Goal: Task Accomplishment & Management: Manage account settings

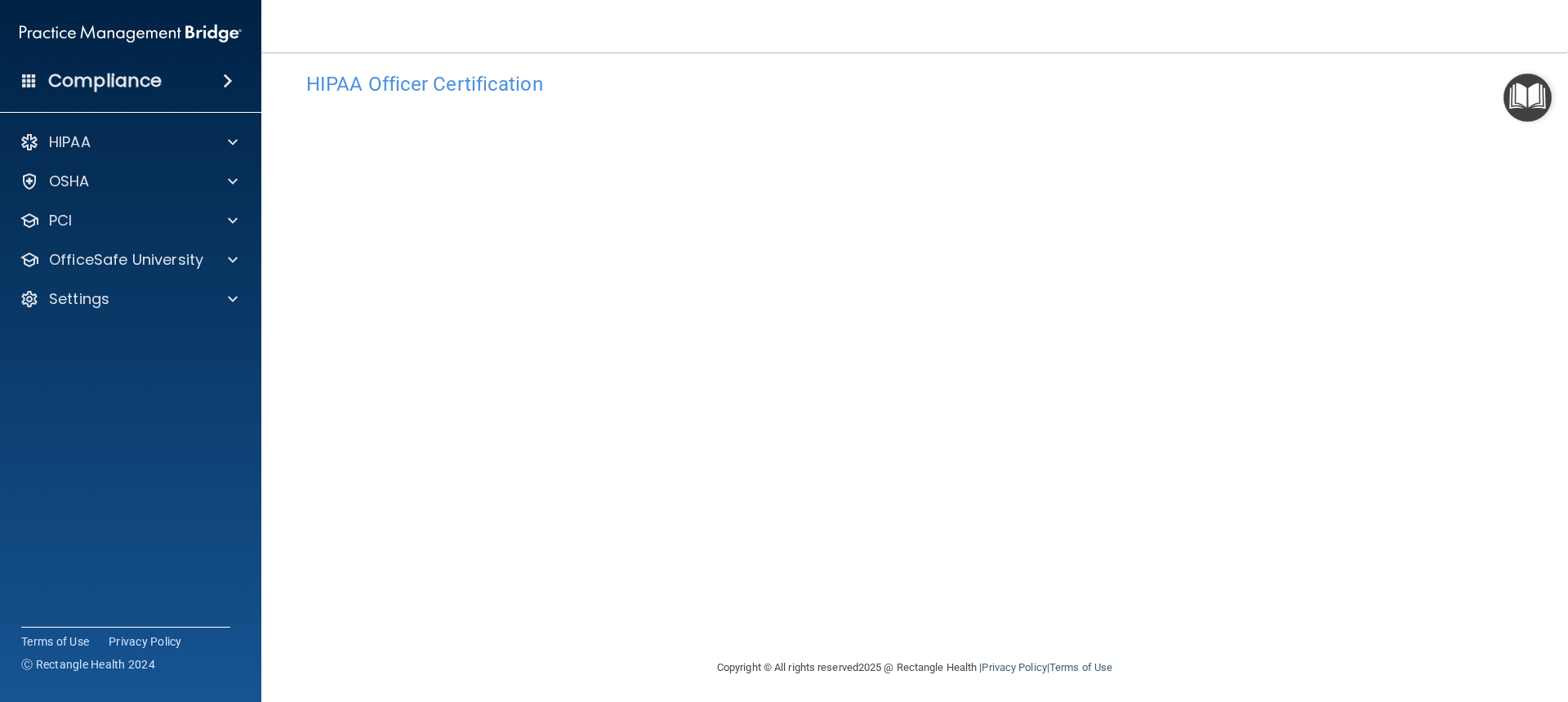
scroll to position [26, 0]
click at [27, 79] on span at bounding box center [29, 80] width 15 height 15
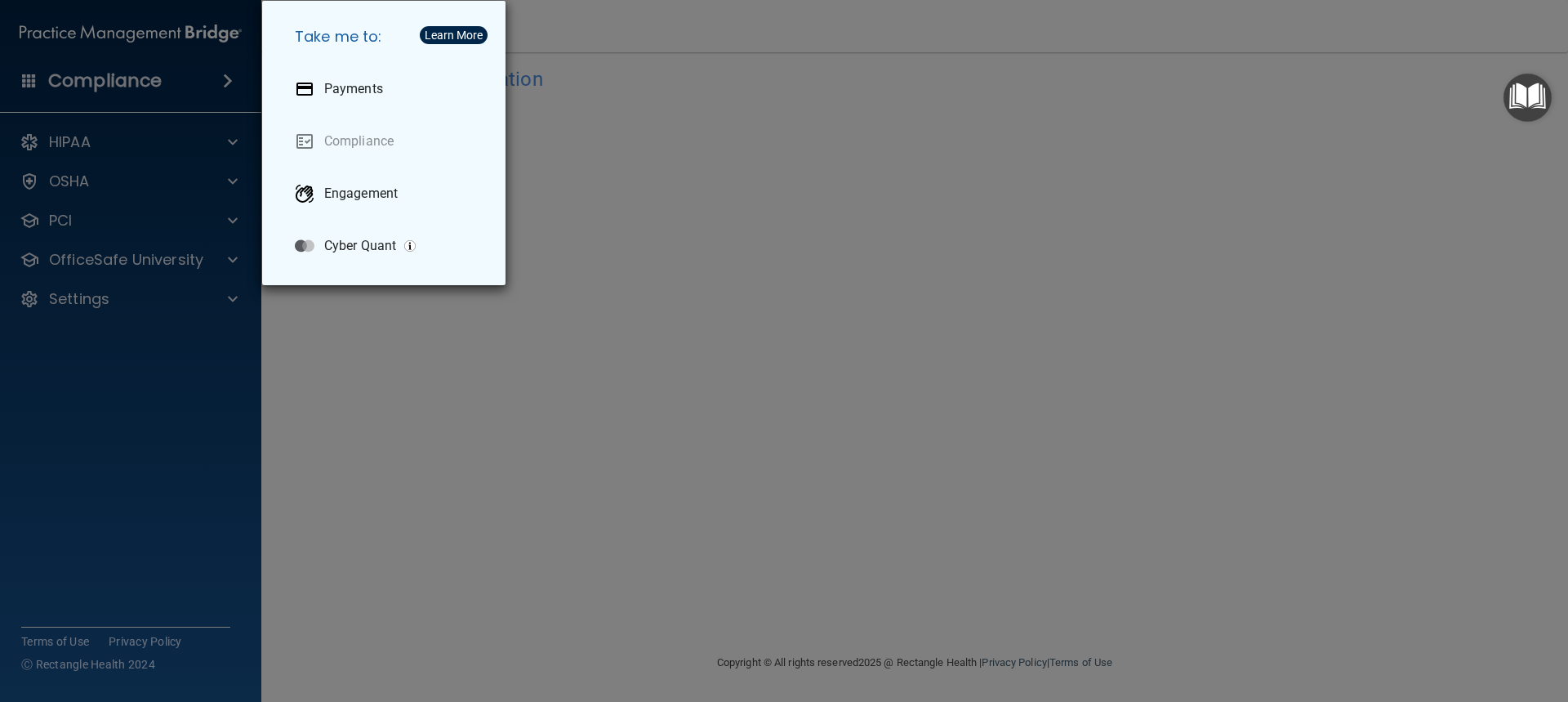
click at [107, 86] on div "Take me to: Payments Compliance Engagement Cyber Quant" at bounding box center [784, 351] width 1568 height 702
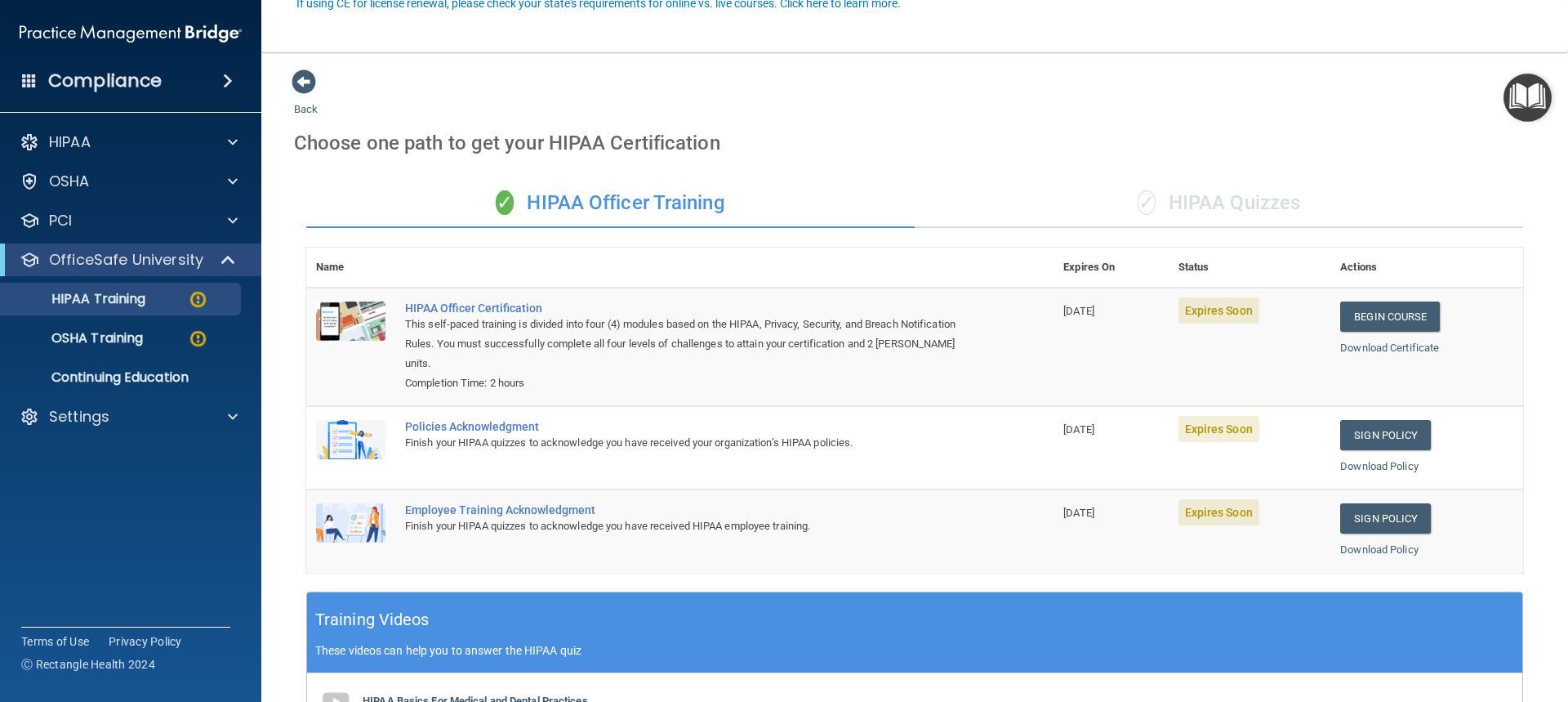
scroll to position [164, 0]
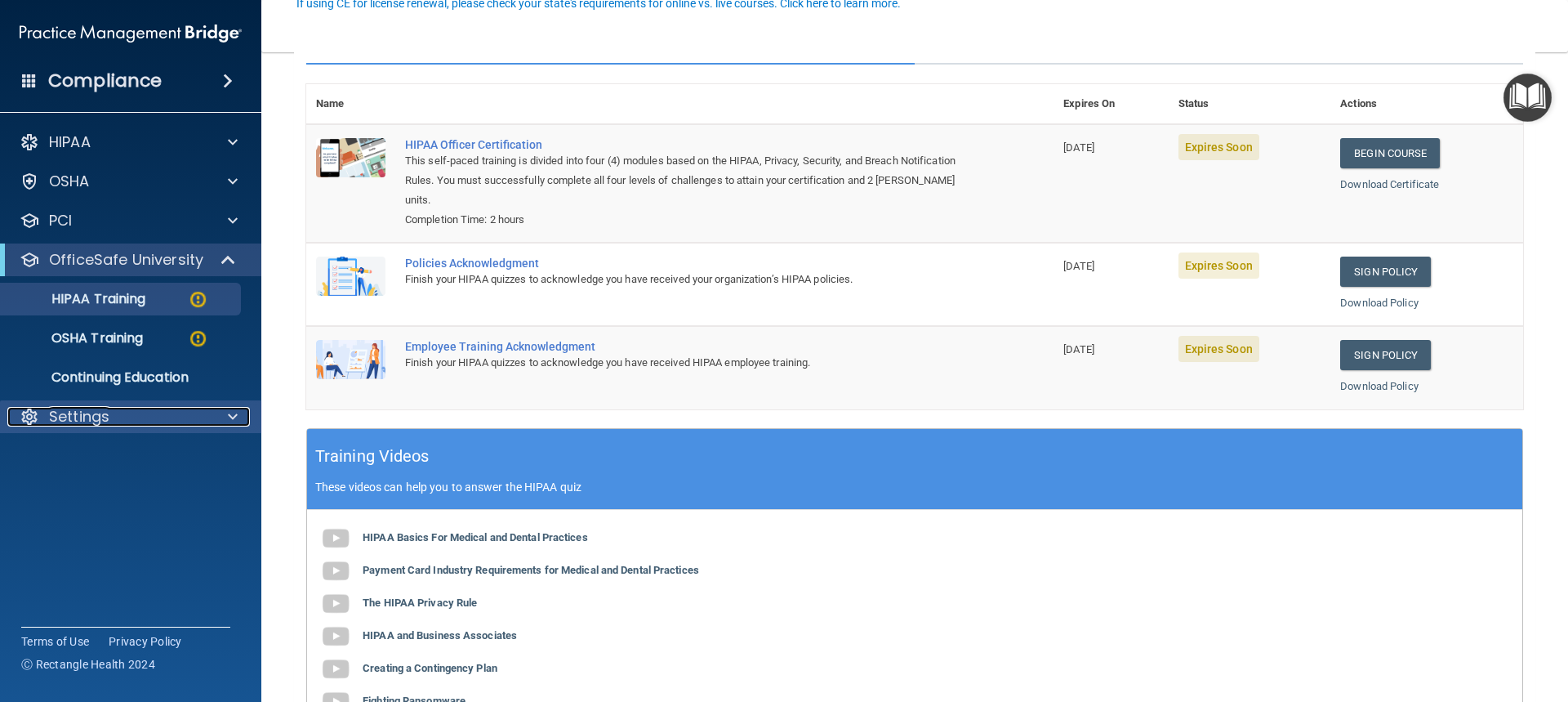
click at [73, 424] on p "Settings" at bounding box center [79, 416] width 60 height 20
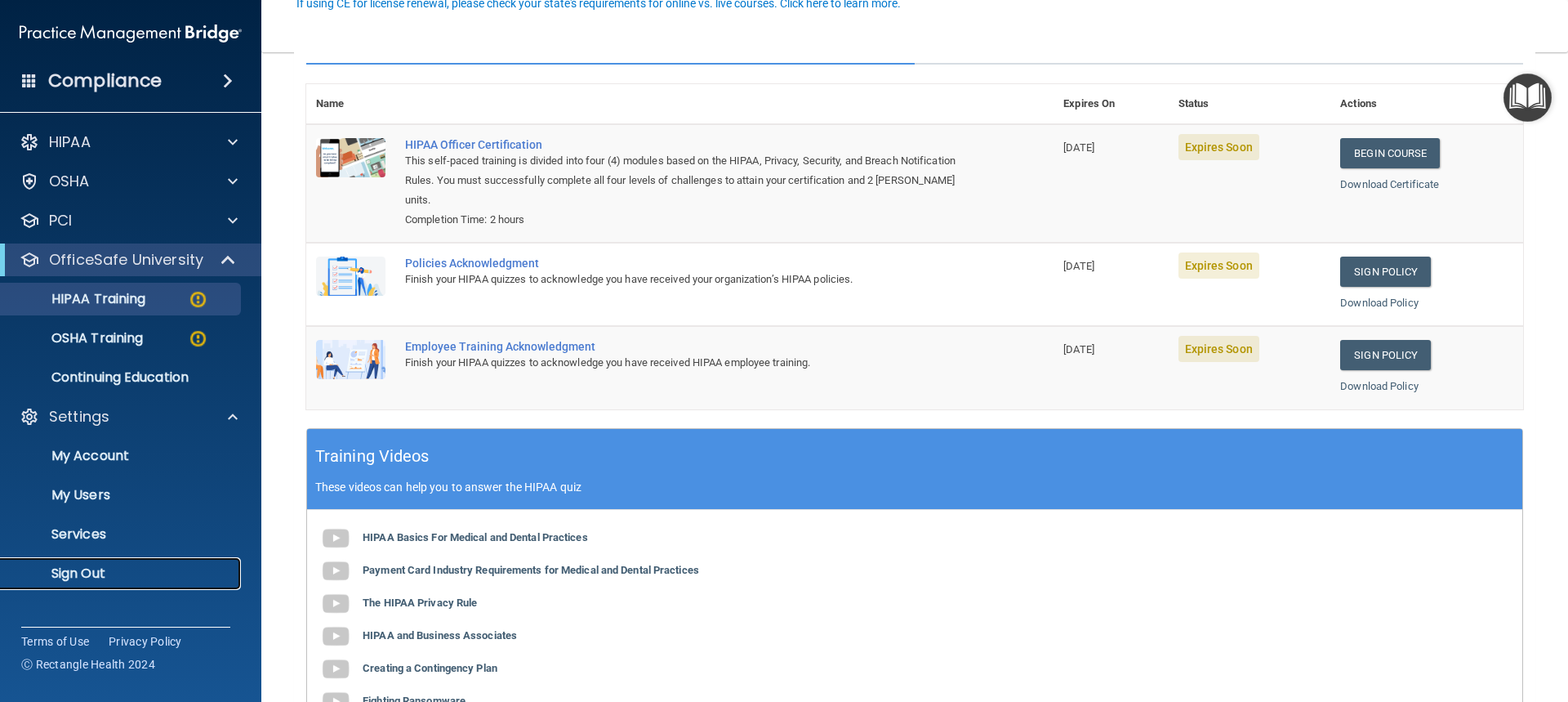
click at [90, 577] on p "Sign Out" at bounding box center [122, 573] width 223 height 16
